Goal: Information Seeking & Learning: Learn about a topic

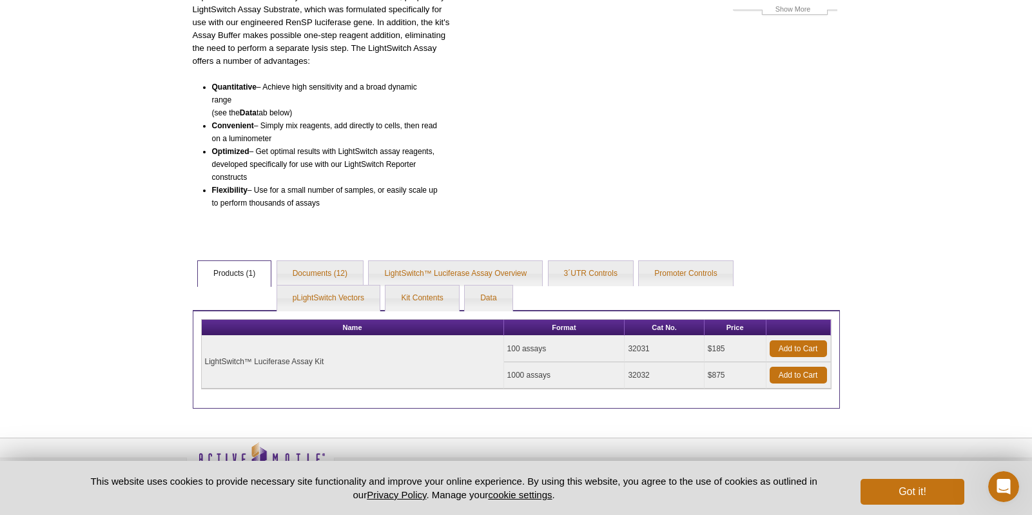
scroll to position [169, 0]
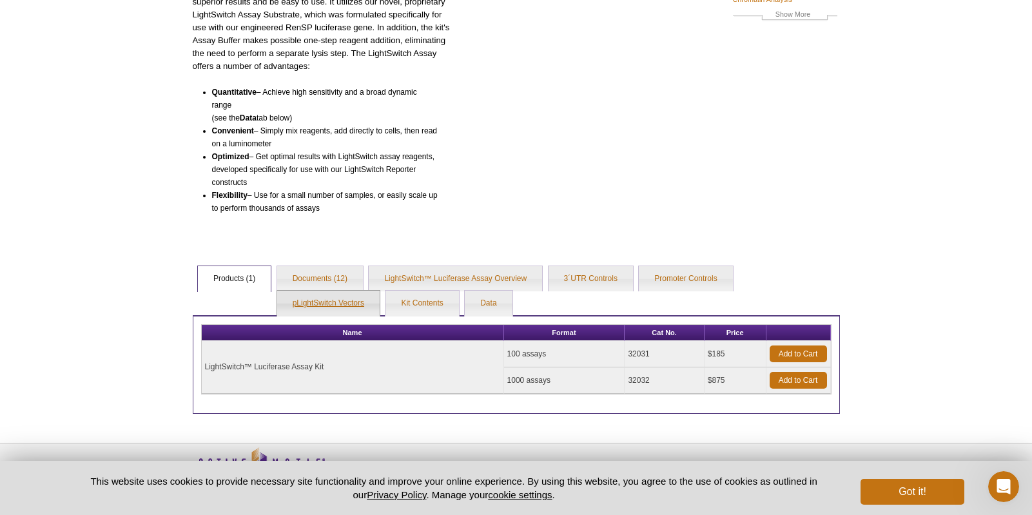
click at [304, 294] on link "pLightSwitch Vectors" at bounding box center [328, 304] width 102 height 26
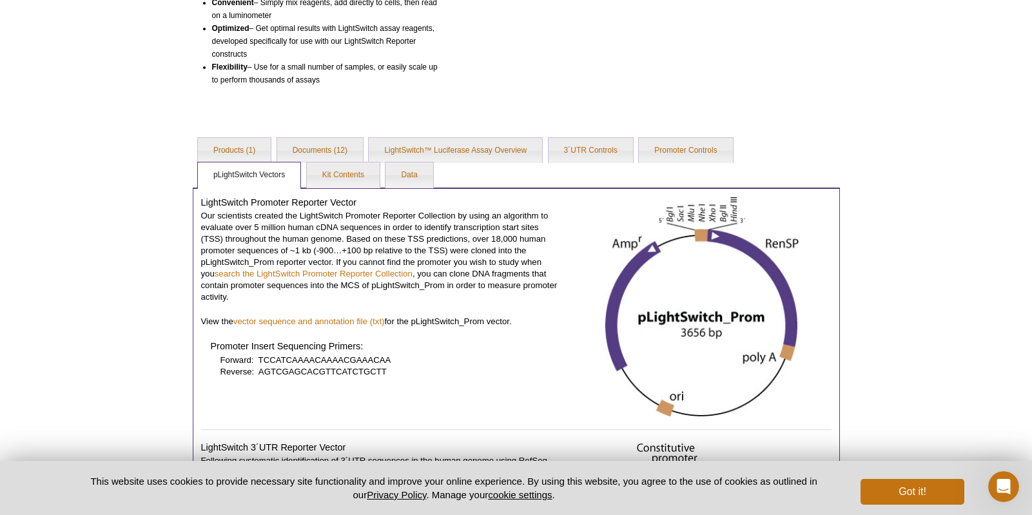
scroll to position [300, 0]
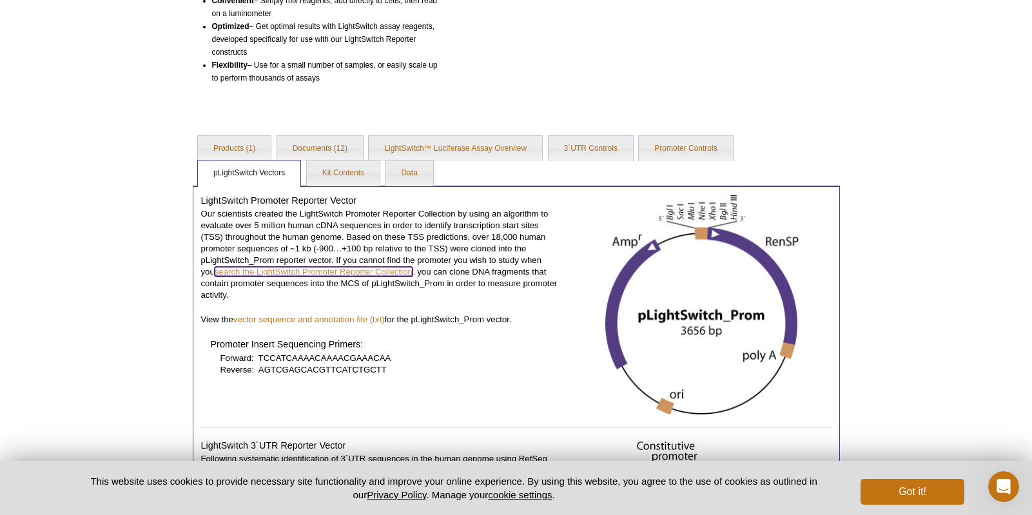
click at [325, 274] on link "search the LightSwitch Promoter Reporter Collection" at bounding box center [314, 272] width 198 height 10
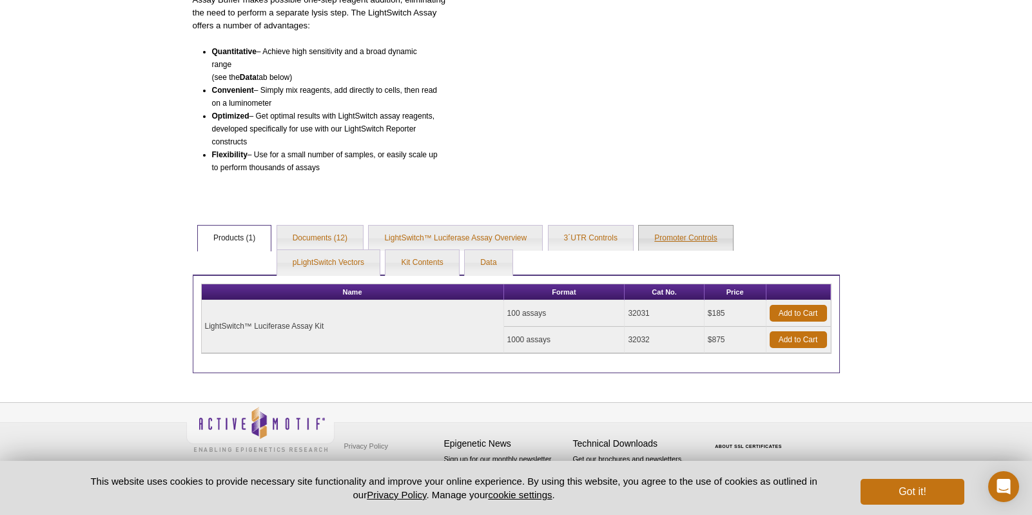
scroll to position [210, 0]
click at [689, 242] on link "Promoter Controls" at bounding box center [685, 239] width 93 height 26
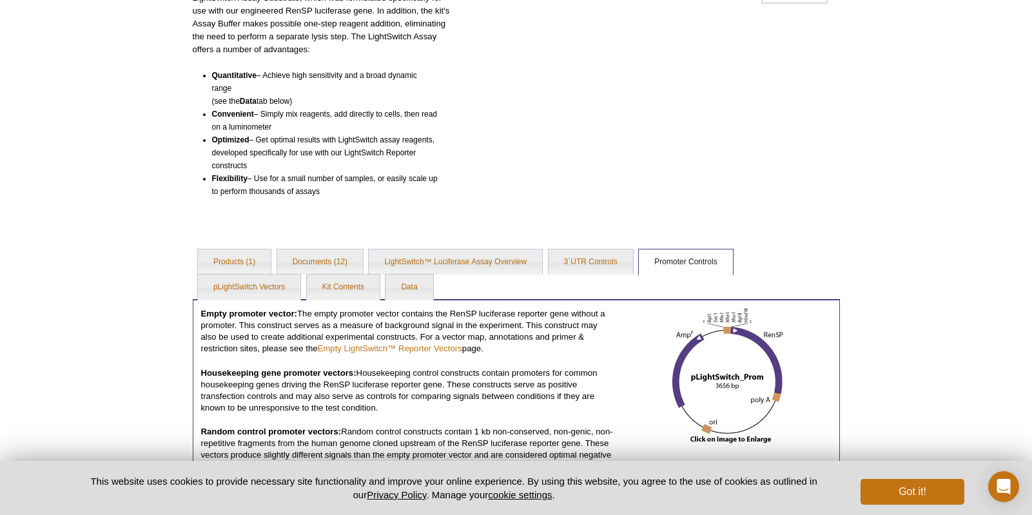
scroll to position [191, 0]
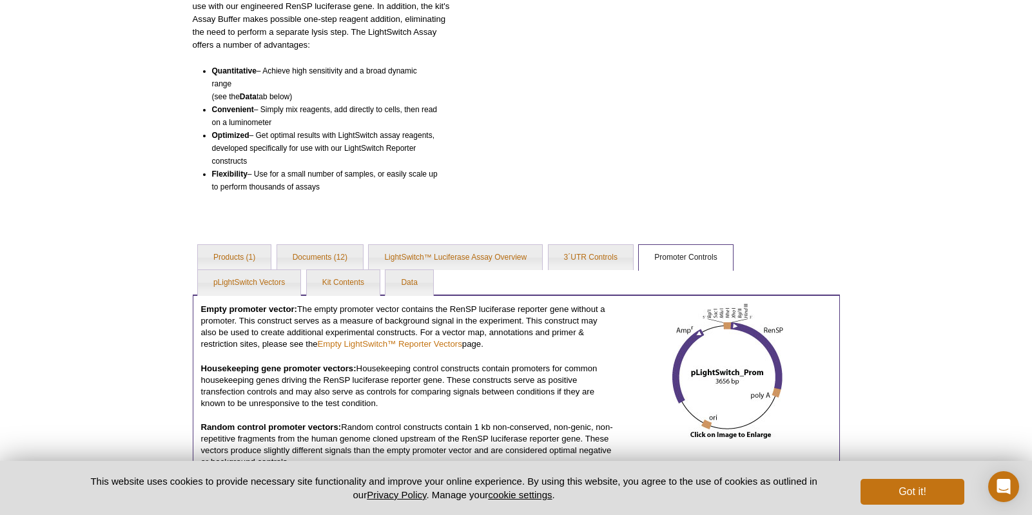
click at [339, 403] on p "Housekeeping gene promoter vectors: Housekeeping control constructs contain pro…" at bounding box center [408, 386] width 414 height 46
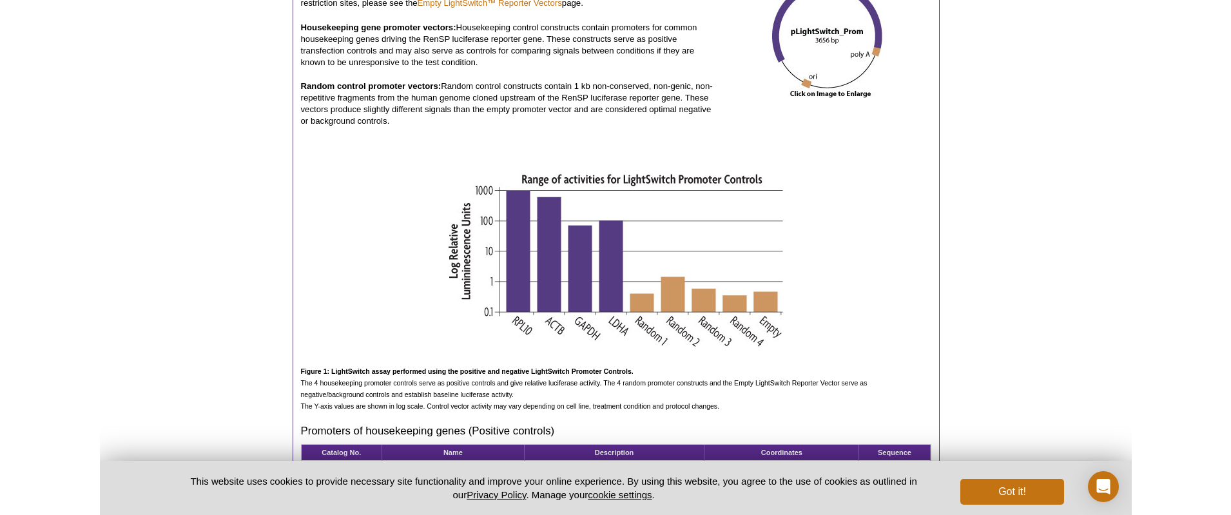
scroll to position [792, 0]
